Goal: Transaction & Acquisition: Obtain resource

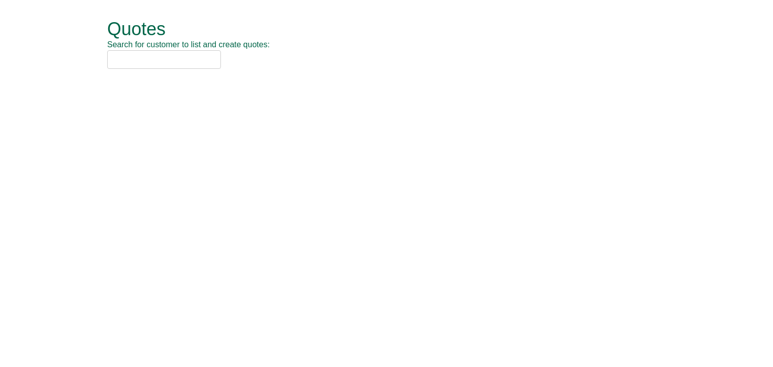
click at [175, 64] on input "text" at bounding box center [164, 59] width 114 height 19
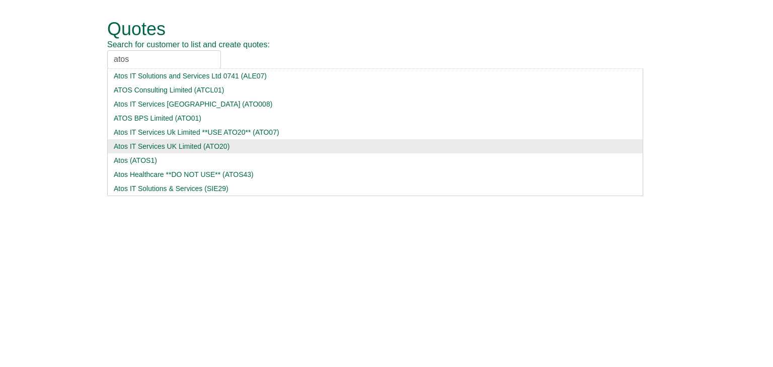
type input "atos"
click at [159, 145] on div "Atos IT Services UK Limited (ATO20)" at bounding box center [375, 146] width 523 height 10
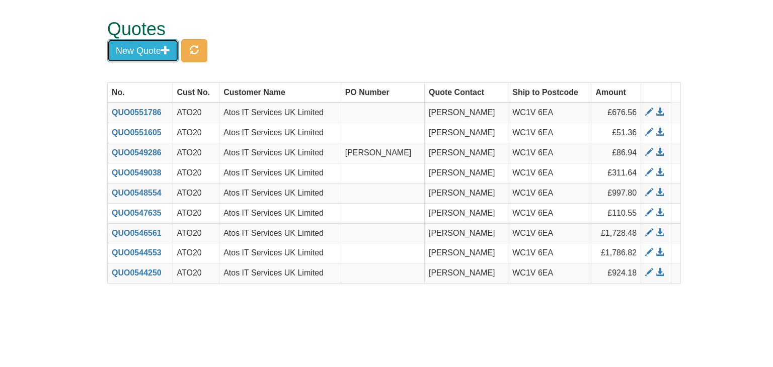
click at [151, 51] on button "New Quote" at bounding box center [142, 50] width 71 height 23
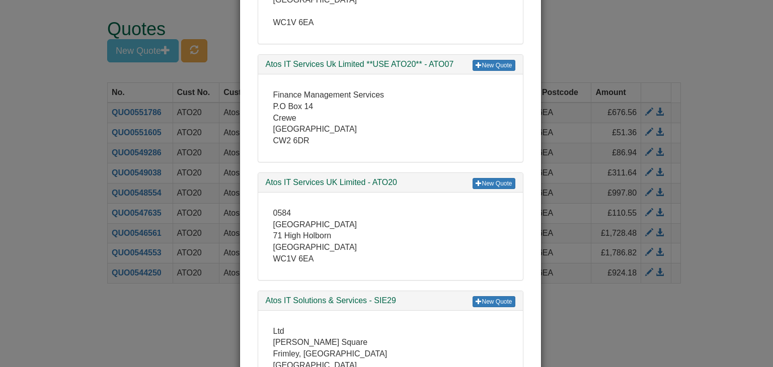
scroll to position [252, 0]
click at [485, 179] on link "New Quote" at bounding box center [494, 183] width 42 height 11
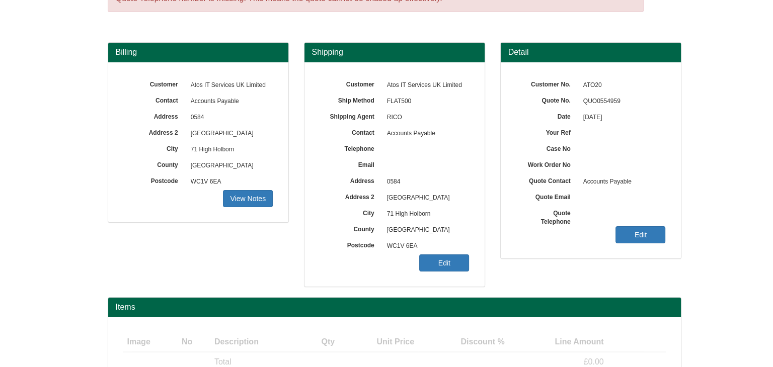
scroll to position [121, 0]
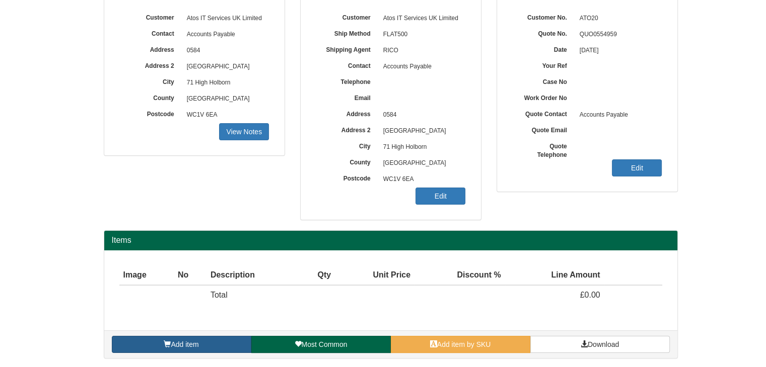
click at [209, 338] on link "Add item" at bounding box center [181, 344] width 139 height 17
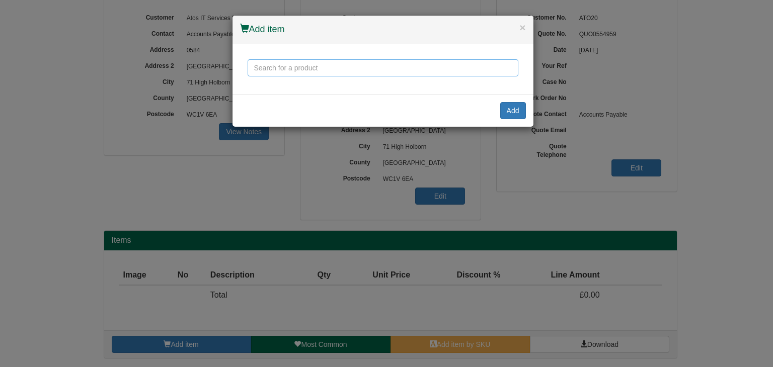
click at [340, 69] on input "text" at bounding box center [383, 67] width 271 height 17
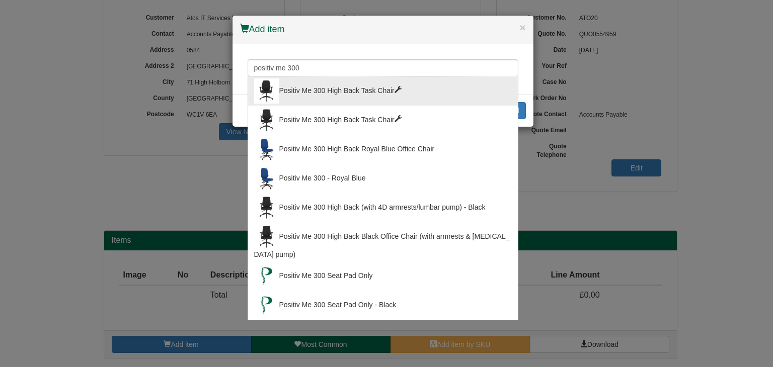
click at [332, 89] on div "Positiv Me 300 High Back Task Chair" at bounding box center [383, 91] width 258 height 25
type input "Positiv Me 300 High Back Task Chair"
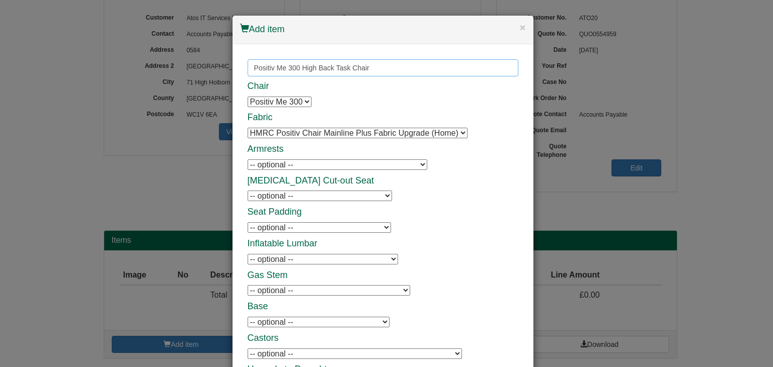
click at [346, 63] on input "Positiv Me 300 High Back Task Chair" at bounding box center [383, 67] width 271 height 17
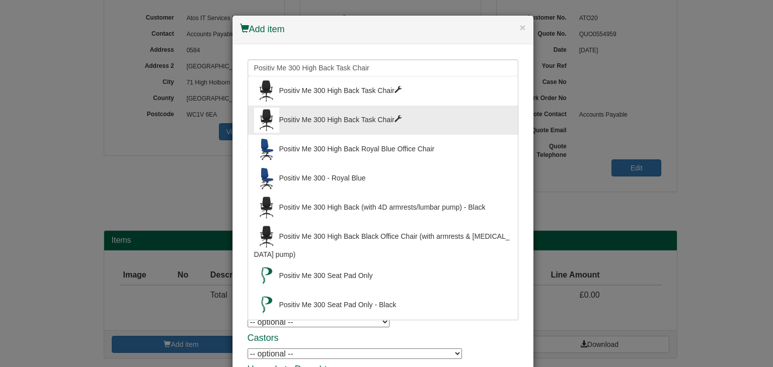
click at [342, 114] on div "Positiv Me 300 High Back Task Chair" at bounding box center [383, 120] width 258 height 25
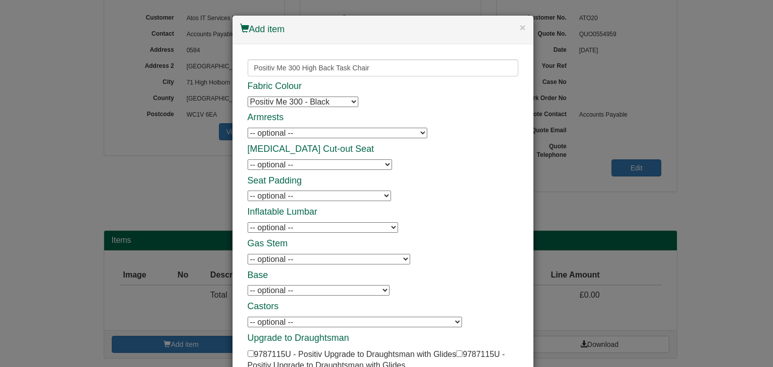
click at [296, 134] on select "-- optional -- Positiv Me Height & Depth Adjustable Armrests Positiv Me Height …" at bounding box center [338, 133] width 180 height 11
select select "9784902"
click at [248, 128] on select "-- optional -- Positiv Me Height & Depth Adjustable Armrests Positiv Me Height …" at bounding box center [338, 133] width 180 height 11
click at [401, 158] on div "Fabric Colour Positiv Me 300 - Black Positiv Me 300 - Black Positiv Me 300 - Na…" at bounding box center [383, 227] width 271 height 291
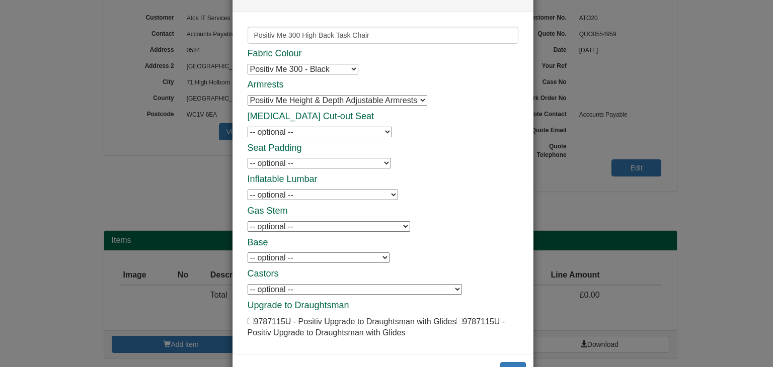
scroll to position [50, 0]
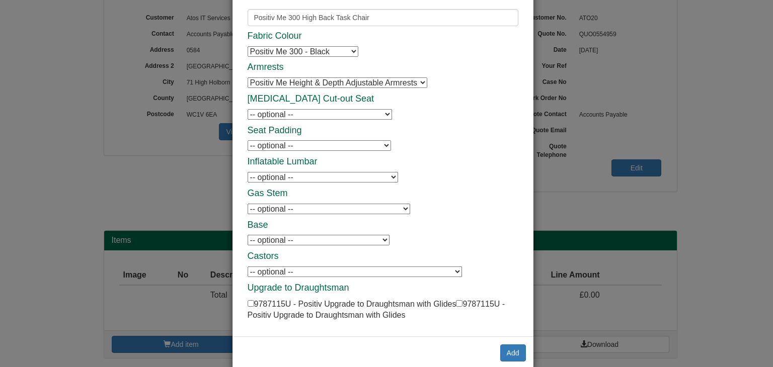
click at [303, 175] on select "-- optional -- Positiv Me Inflatable [MEDICAL_DATA] Positiv Me Inflatable [MEDI…" at bounding box center [323, 177] width 151 height 11
select select "9784905"
click at [248, 172] on select "-- optional -- Positiv Me Inflatable [MEDICAL_DATA] Positiv Me Inflatable [MEDI…" at bounding box center [323, 177] width 151 height 11
click at [401, 143] on div "Fabric Colour Positiv Me 300 - Black Positiv Me 300 - Black Positiv Me 300 - Na…" at bounding box center [383, 176] width 271 height 291
click at [505, 352] on button "Add" at bounding box center [513, 353] width 26 height 17
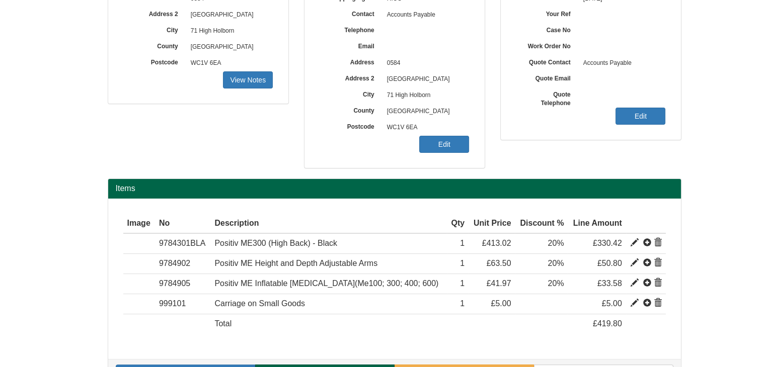
scroll to position [201, 0]
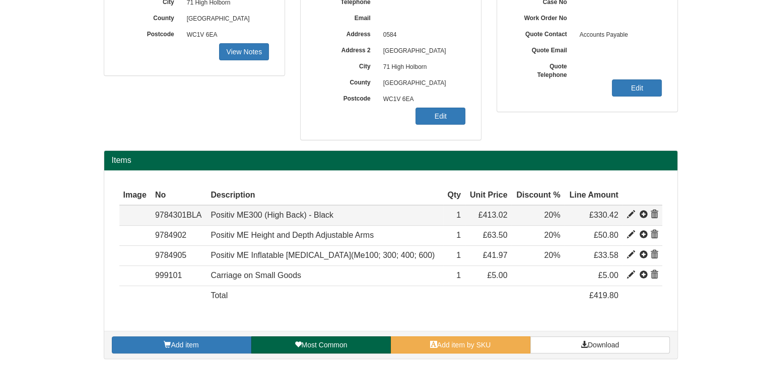
click at [628, 215] on span at bounding box center [631, 215] width 8 height 8
type input "Positiv ME300 (High Back) - Black"
type input "Bondai FR Black 8033"
type input "182.13"
type input "413.02"
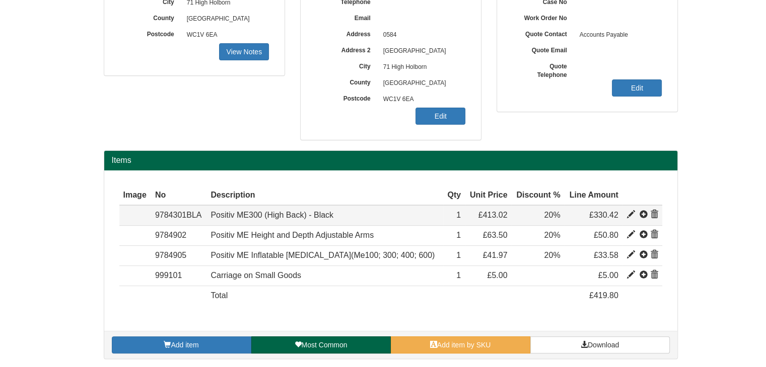
type input "413.02"
type input "1"
type input "20.00"
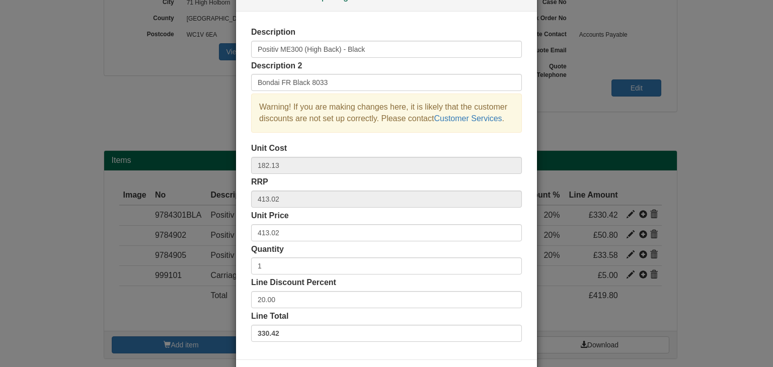
scroll to position [50, 0]
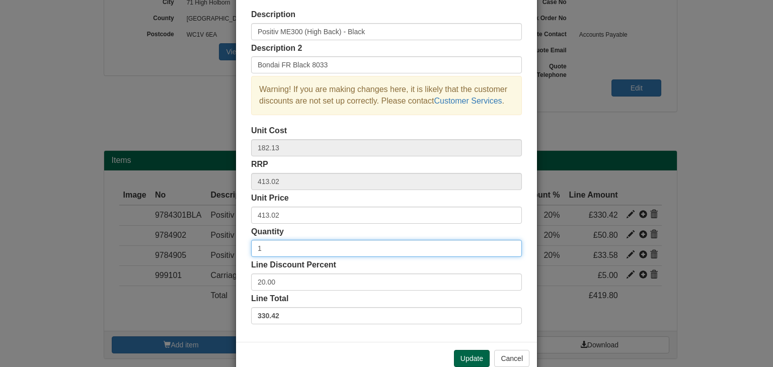
click at [325, 247] on input "1" at bounding box center [386, 248] width 271 height 17
type input "10"
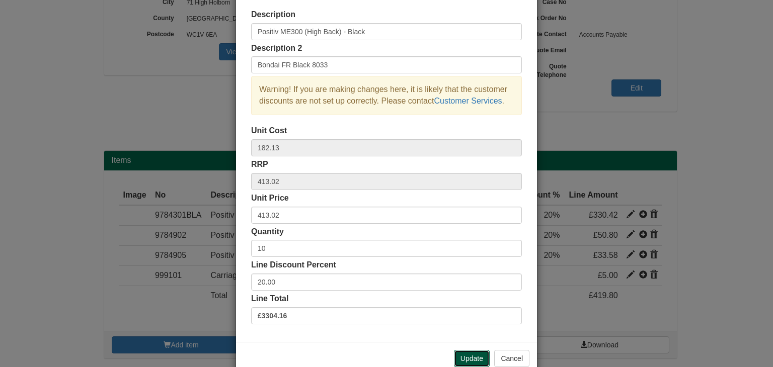
click at [467, 361] on button "Update" at bounding box center [472, 358] width 36 height 17
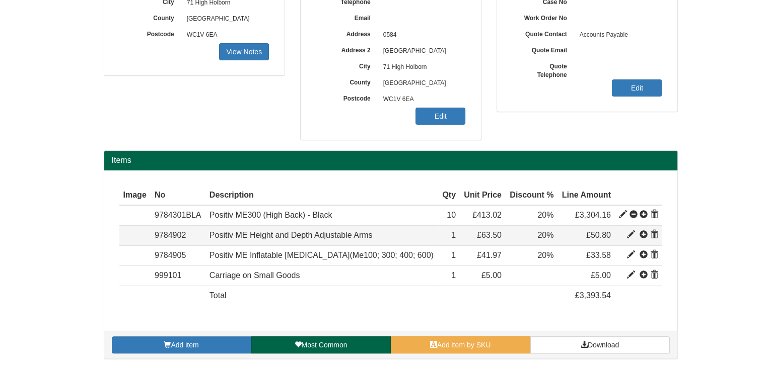
click at [627, 234] on span at bounding box center [631, 235] width 8 height 8
type input "Positiv ME Height and Depth Adjustable Arms"
type input "Incl Fixings Chair Model: TBC"
type input "20.83"
type input "63.50"
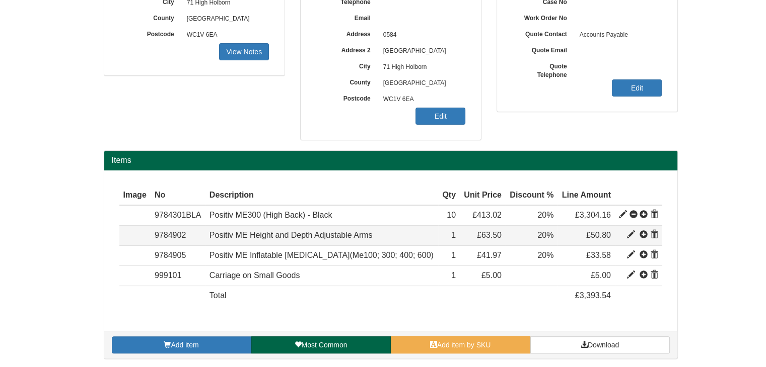
type input "63.50"
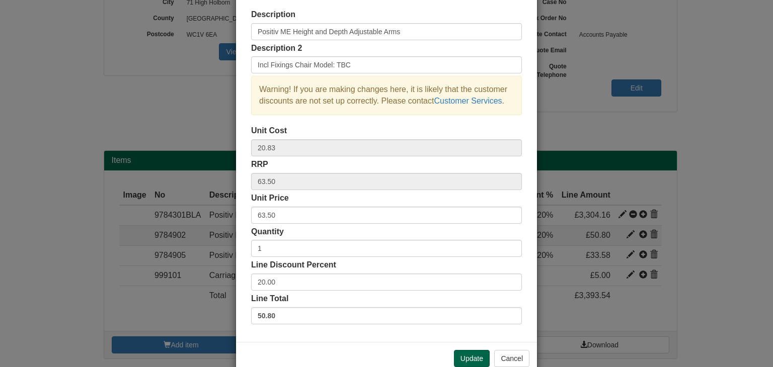
scroll to position [0, 0]
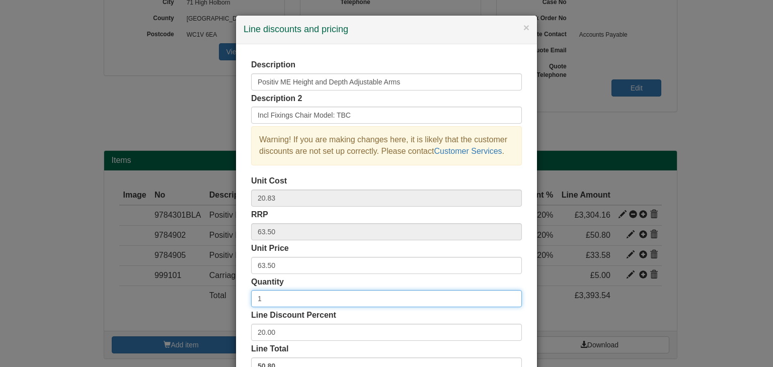
click at [272, 298] on input "1" at bounding box center [386, 298] width 271 height 17
type input "10"
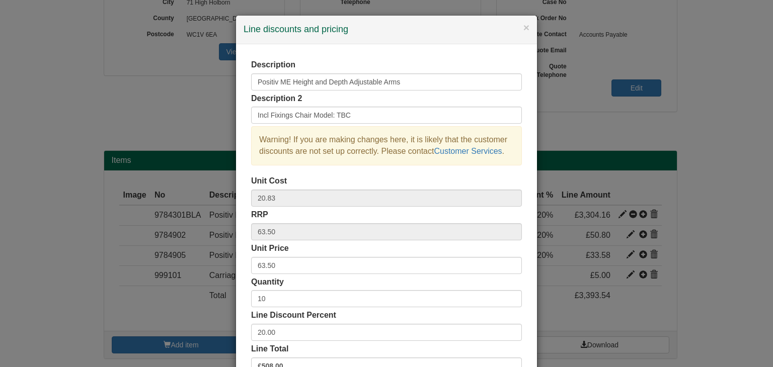
click at [297, 280] on div "Quantity 10" at bounding box center [386, 292] width 271 height 31
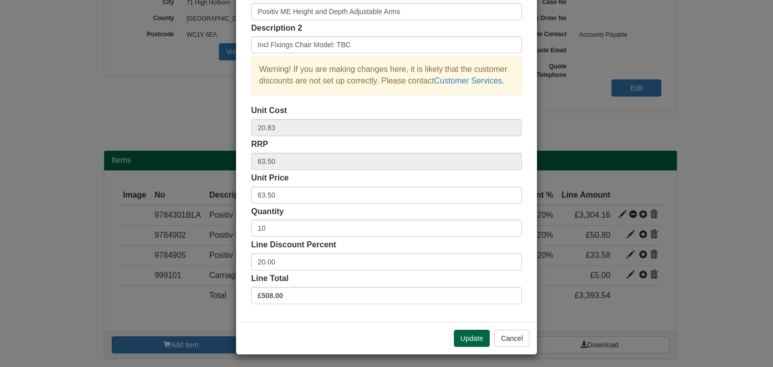
scroll to position [72, 0]
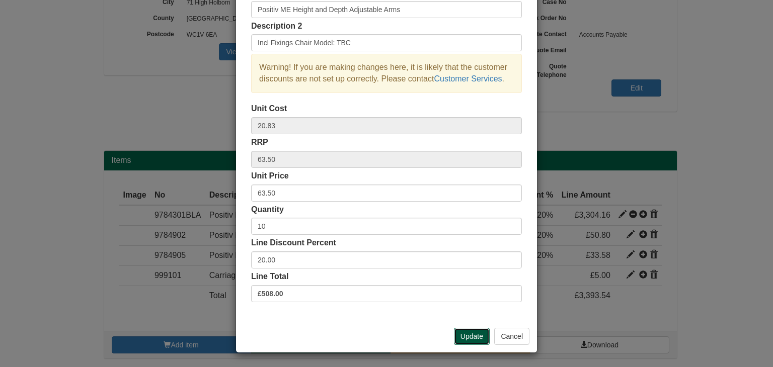
click at [468, 337] on button "Update" at bounding box center [472, 336] width 36 height 17
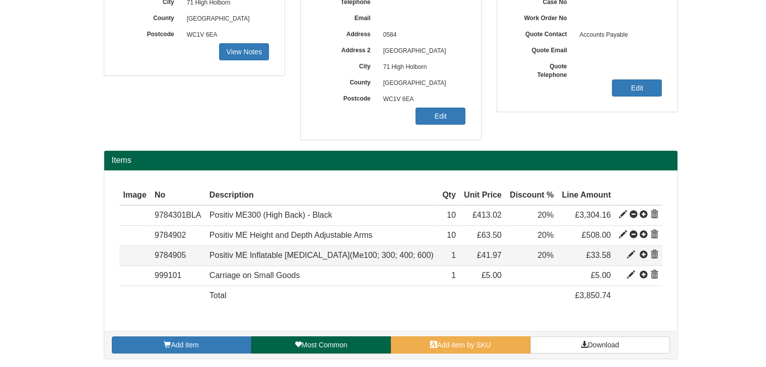
click at [628, 252] on span at bounding box center [631, 255] width 8 height 8
type input "Positiv ME Inflatable [MEDICAL_DATA](Me100; 300; 400; 600)"
type input "*Chair Upgrade*"
type input "2.92"
type input "41.97"
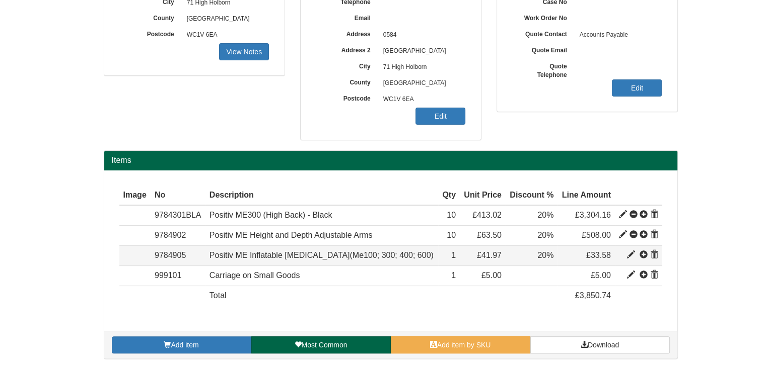
type input "41.97"
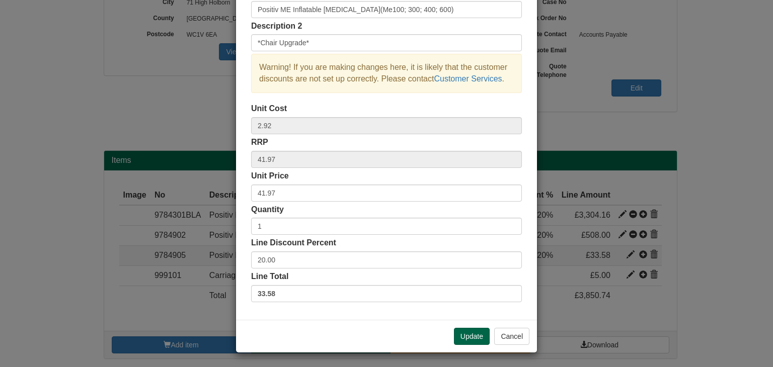
scroll to position [0, 0]
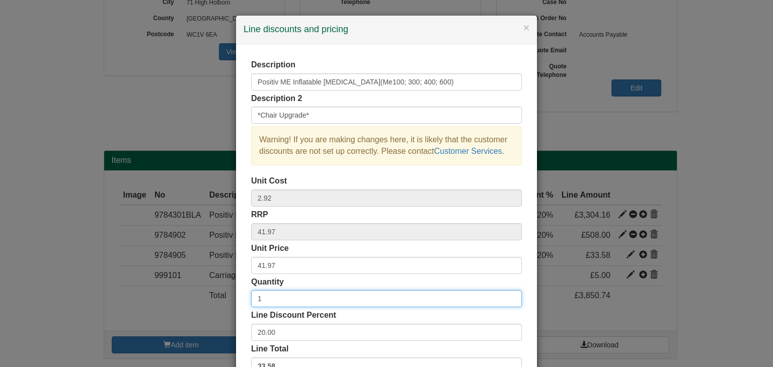
click at [322, 300] on input "1" at bounding box center [386, 298] width 271 height 17
type input "10"
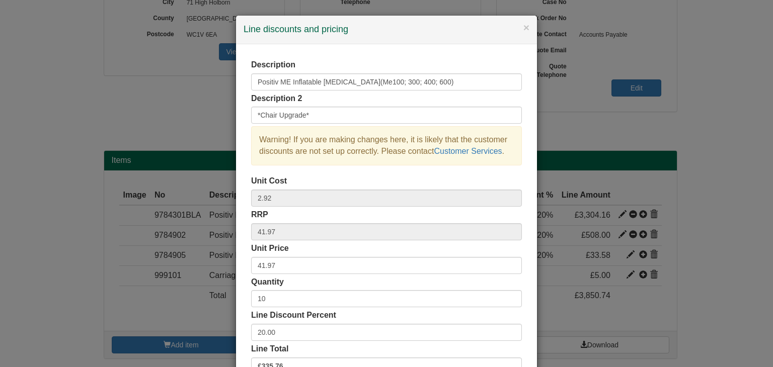
click at [326, 278] on div "Quantity 10" at bounding box center [386, 292] width 271 height 31
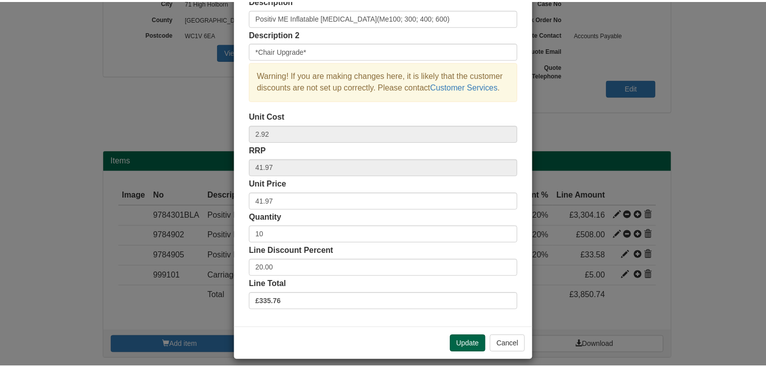
scroll to position [72, 0]
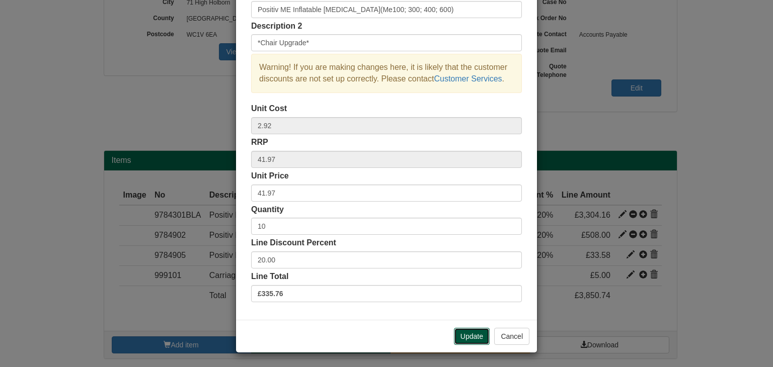
click at [473, 333] on button "Update" at bounding box center [472, 336] width 36 height 17
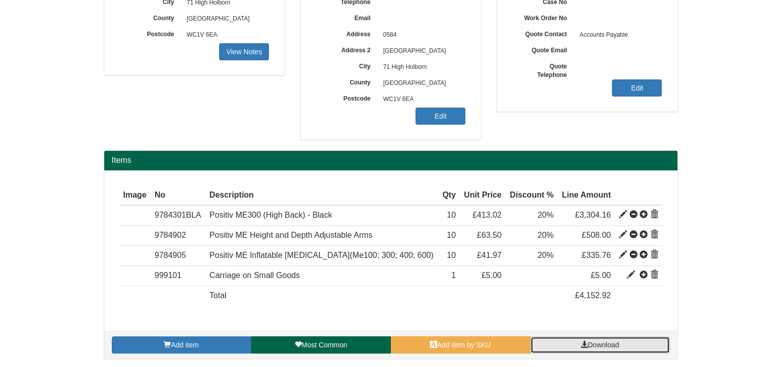
click at [585, 348] on link "Download" at bounding box center [599, 345] width 139 height 17
